Goal: Check status

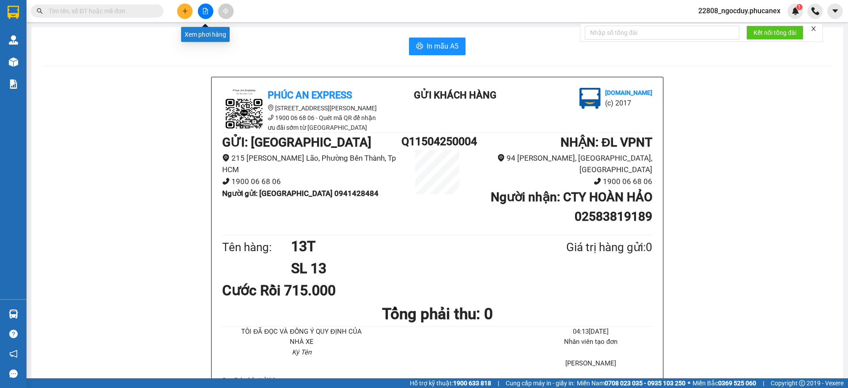
click at [205, 8] on icon "file-add" at bounding box center [205, 11] width 6 height 6
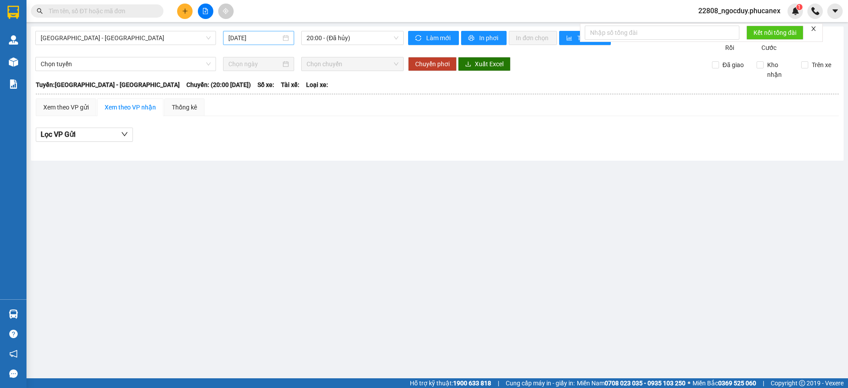
click at [274, 41] on input "[DATE]" at bounding box center [254, 38] width 53 height 10
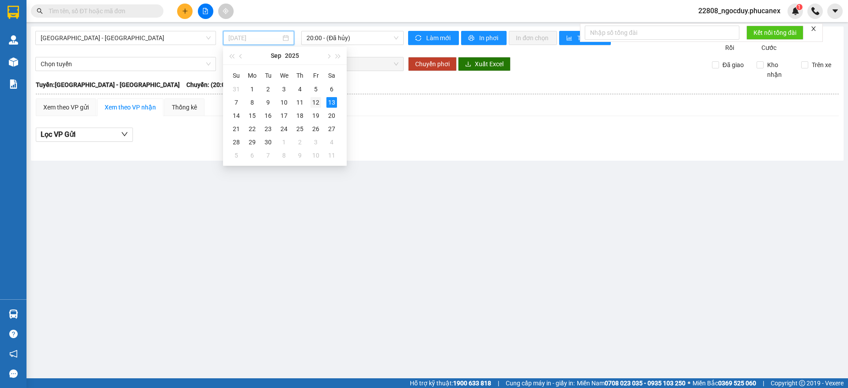
click at [317, 102] on div "12" at bounding box center [315, 102] width 11 height 11
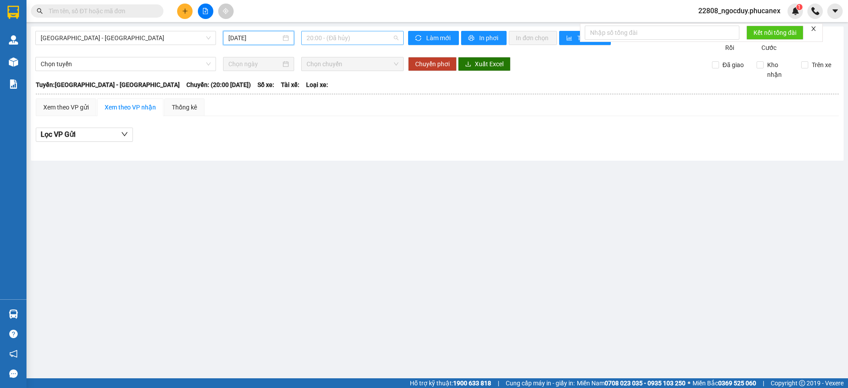
click at [345, 36] on span "20:00 - (Đã hủy)" at bounding box center [352, 37] width 92 height 13
click at [336, 63] on div "20:00 - (Đã hủy)" at bounding box center [340, 70] width 79 height 14
click at [359, 37] on span "20:00 - (Đã hủy)" at bounding box center [352, 37] width 92 height 13
click at [344, 85] on div "20:31 - (Đã hủy)" at bounding box center [340, 84] width 69 height 10
click at [370, 36] on span "20:31 - (Đã hủy)" at bounding box center [352, 37] width 92 height 13
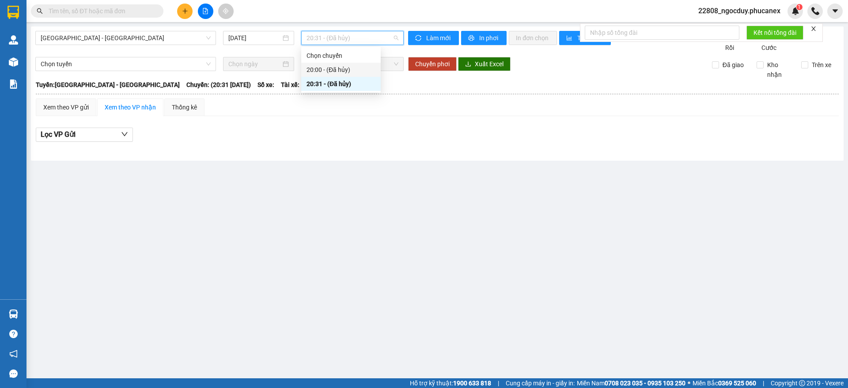
click at [355, 67] on div "20:00 - (Đã hủy)" at bounding box center [340, 70] width 69 height 10
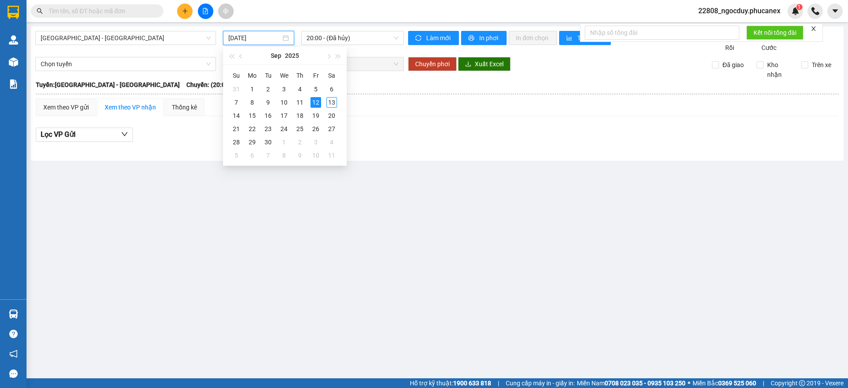
click at [261, 37] on input "[DATE]" at bounding box center [254, 38] width 53 height 10
type input "[DATE]"
click at [403, 142] on div "Lọc VP Gửi" at bounding box center [437, 135] width 802 height 15
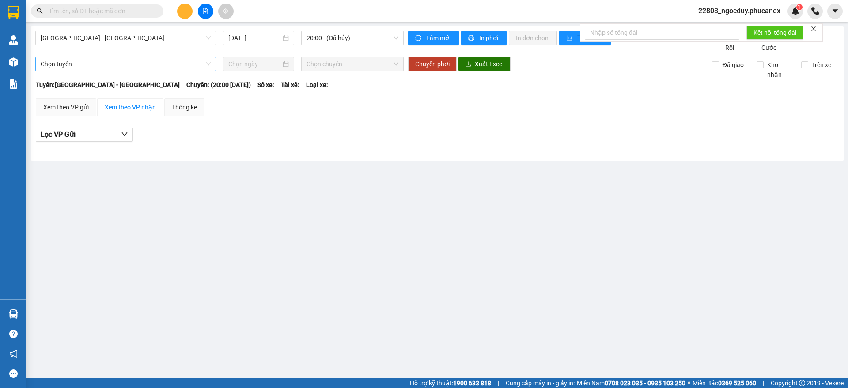
click at [184, 71] on span "Chọn tuyến" at bounding box center [126, 63] width 170 height 13
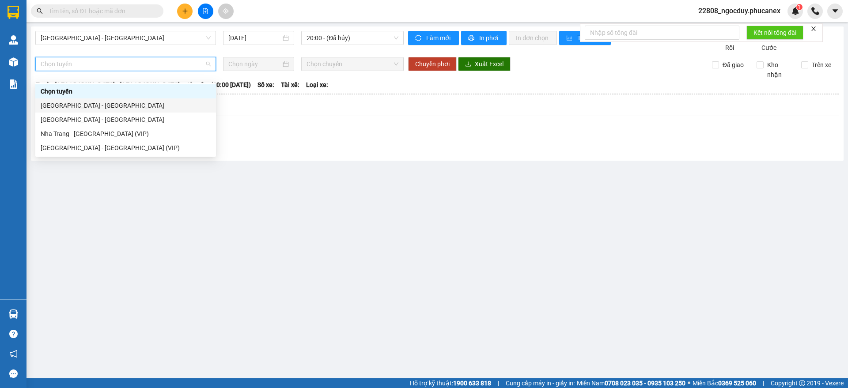
click at [171, 101] on div "[GEOGRAPHIC_DATA] - [GEOGRAPHIC_DATA]" at bounding box center [126, 106] width 170 height 10
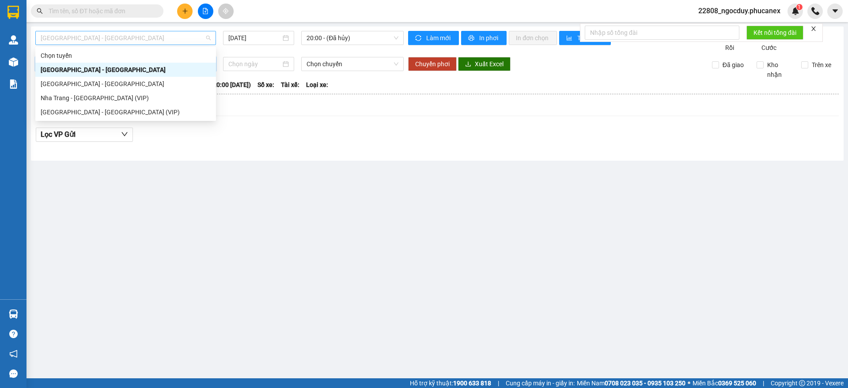
click at [181, 31] on span "[GEOGRAPHIC_DATA] - [GEOGRAPHIC_DATA]" at bounding box center [126, 37] width 170 height 13
click at [185, 94] on div "Nha Trang - [GEOGRAPHIC_DATA] (VIP)" at bounding box center [126, 98] width 170 height 10
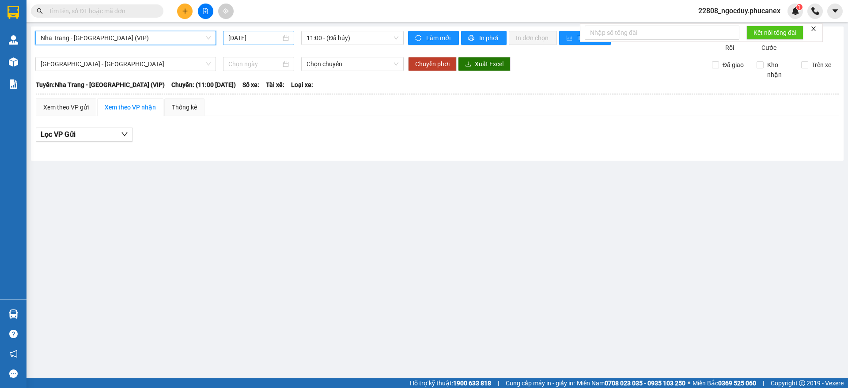
click at [254, 38] on input "[DATE]" at bounding box center [254, 38] width 53 height 10
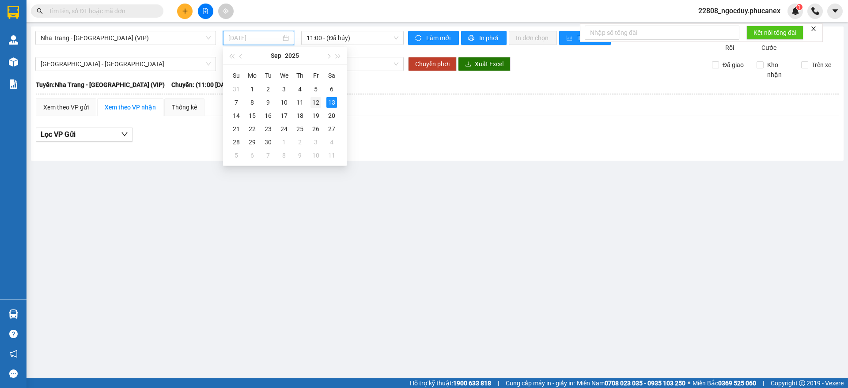
click at [318, 105] on div "12" at bounding box center [315, 102] width 11 height 11
type input "[DATE]"
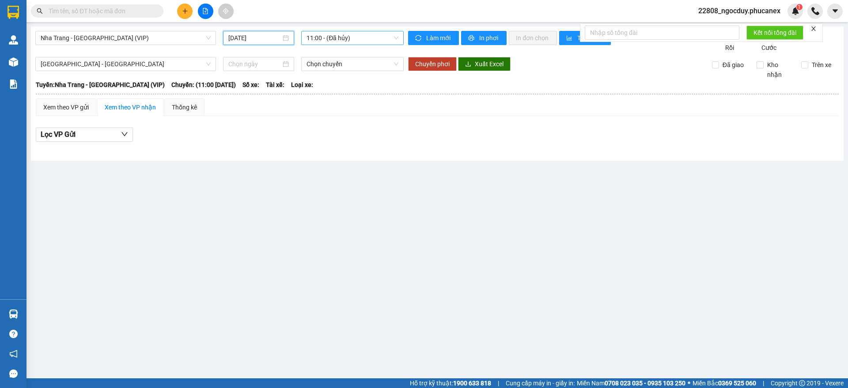
click at [355, 33] on span "11:00 - (Đã hủy)" at bounding box center [352, 37] width 92 height 13
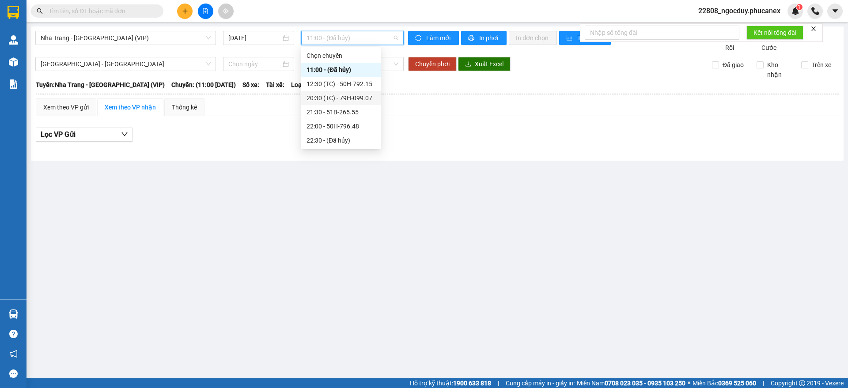
click at [369, 95] on div "20:30 (TC) - 79H-099.07" at bounding box center [340, 98] width 69 height 10
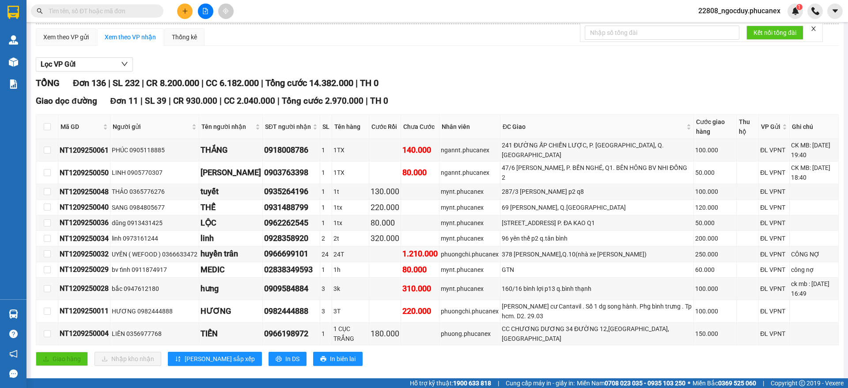
scroll to position [83, 0]
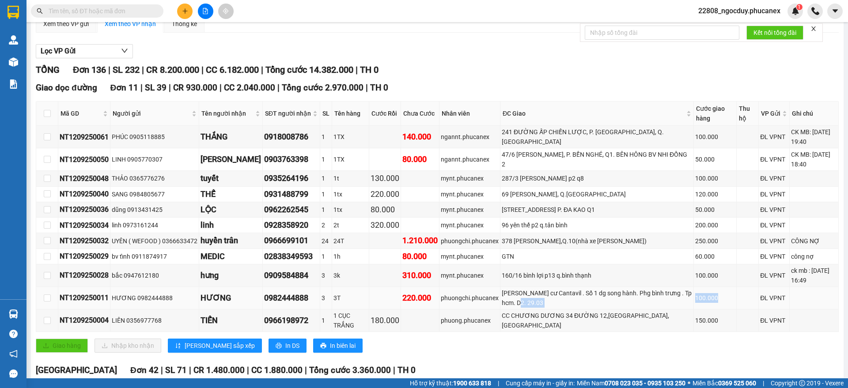
drag, startPoint x: 695, startPoint y: 309, endPoint x: 644, endPoint y: 309, distance: 50.3
click at [644, 309] on tr "NT1209250011 HƯƠNG 0982444888 HƯƠNG 0982444888 3 3T 220.000 phuongchi.phucanex …" at bounding box center [437, 298] width 802 height 23
click at [554, 305] on div "[PERSON_NAME] cư Cantavil . Số 1 dg song hành. Phg bình trưng . Tp hcm. D2. 29.…" at bounding box center [596, 297] width 190 height 19
click at [547, 303] on div "[PERSON_NAME] cư Cantavil . Số 1 dg song hành. Phg bình trưng . Tp hcm. D2. 29.…" at bounding box center [596, 297] width 190 height 19
drag, startPoint x: 547, startPoint y: 303, endPoint x: 610, endPoint y: 309, distance: 63.4
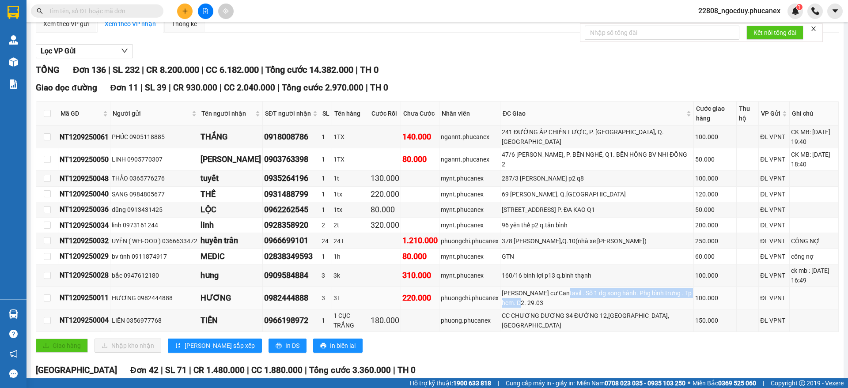
click at [610, 308] on div "[PERSON_NAME] cư Cantavil . Số 1 dg song hành. Phg bình trưng . Tp hcm. D2. 29.…" at bounding box center [596, 297] width 190 height 19
click at [620, 308] on div "[PERSON_NAME] cư Cantavil . Số 1 dg song hành. Phg bình trưng . Tp hcm. D2. 29.…" at bounding box center [596, 297] width 190 height 19
drag, startPoint x: 547, startPoint y: 301, endPoint x: 584, endPoint y: 310, distance: 37.3
click at [584, 308] on div "[PERSON_NAME] cư Cantavil . Số 1 dg song hành. Phg bình trưng . Tp hcm. D2. 29.…" at bounding box center [596, 297] width 190 height 19
click at [590, 308] on div "[PERSON_NAME] cư Cantavil . Số 1 dg song hành. Phg bình trưng . Tp hcm. D2. 29.…" at bounding box center [596, 297] width 190 height 19
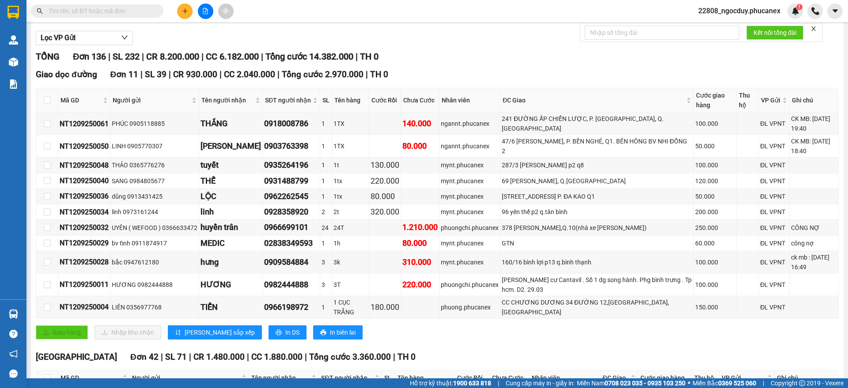
scroll to position [110, 0]
